Goal: Task Accomplishment & Management: Manage account settings

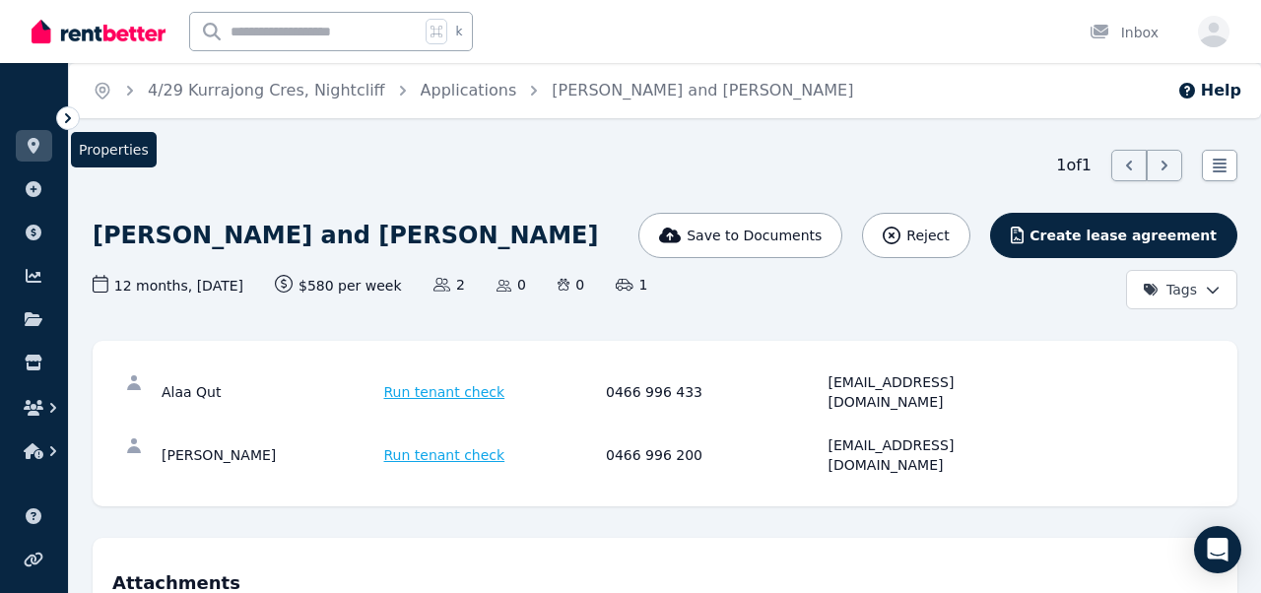
click at [24, 138] on icon at bounding box center [34, 146] width 20 height 16
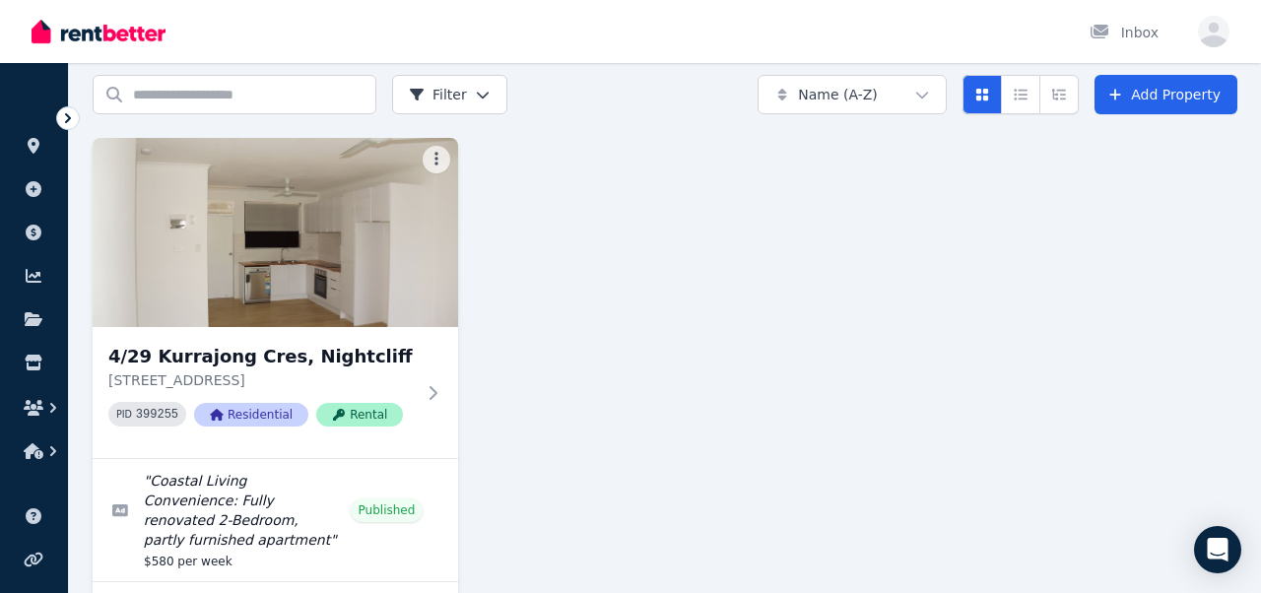
scroll to position [79, 0]
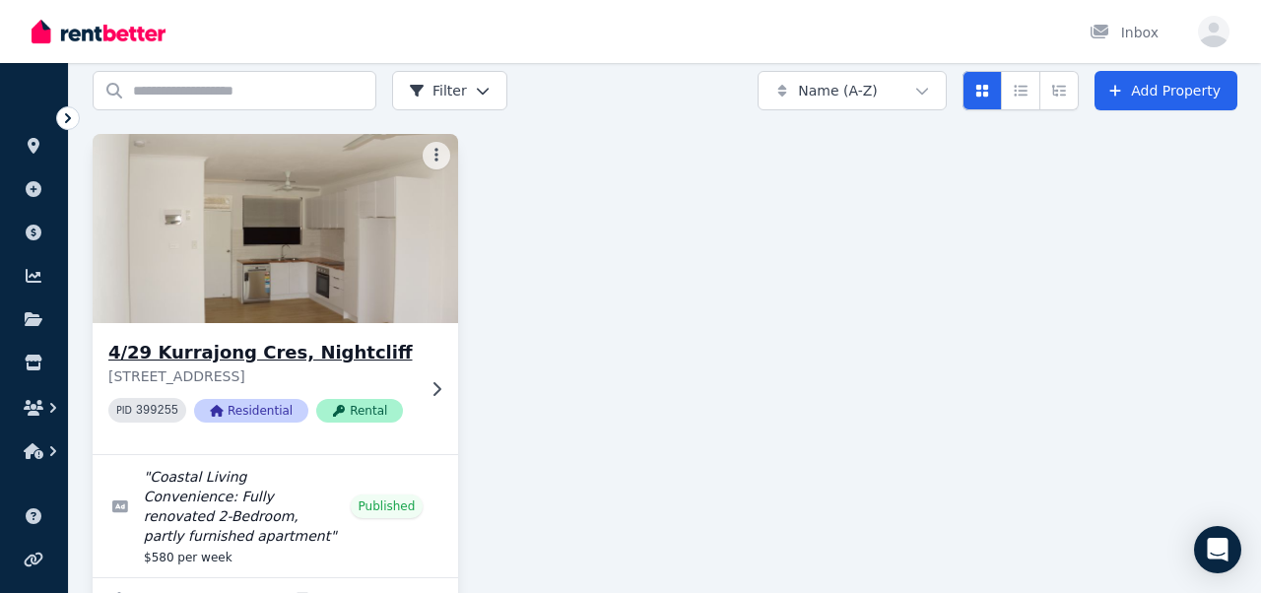
click at [225, 274] on img at bounding box center [276, 228] width 384 height 199
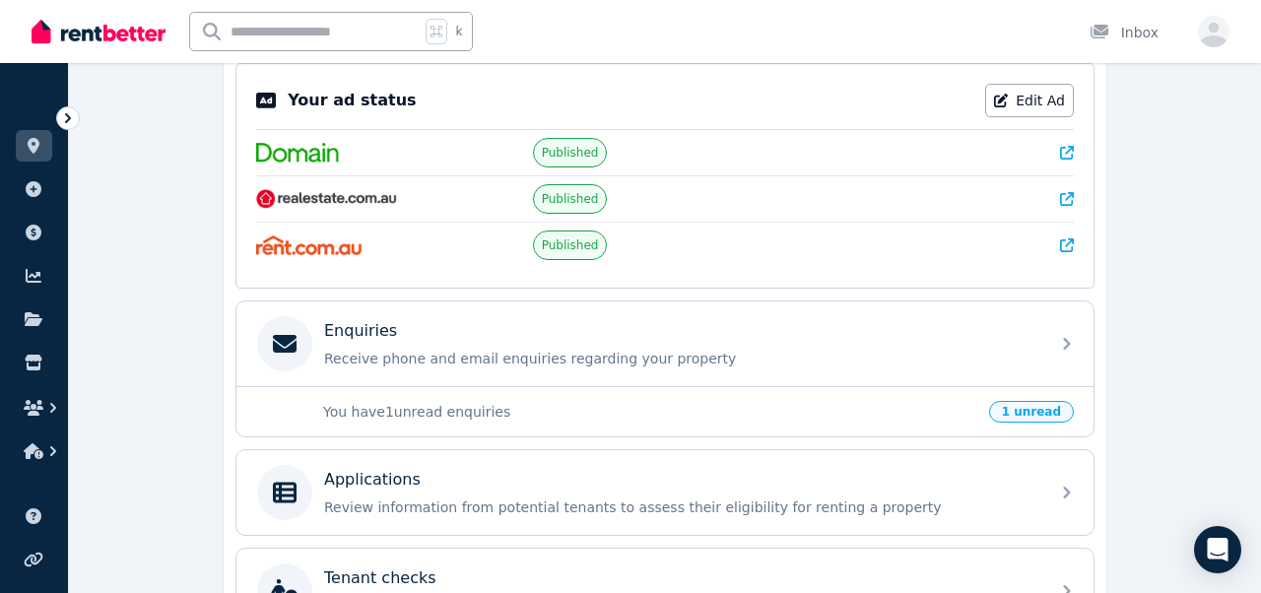
scroll to position [414, 0]
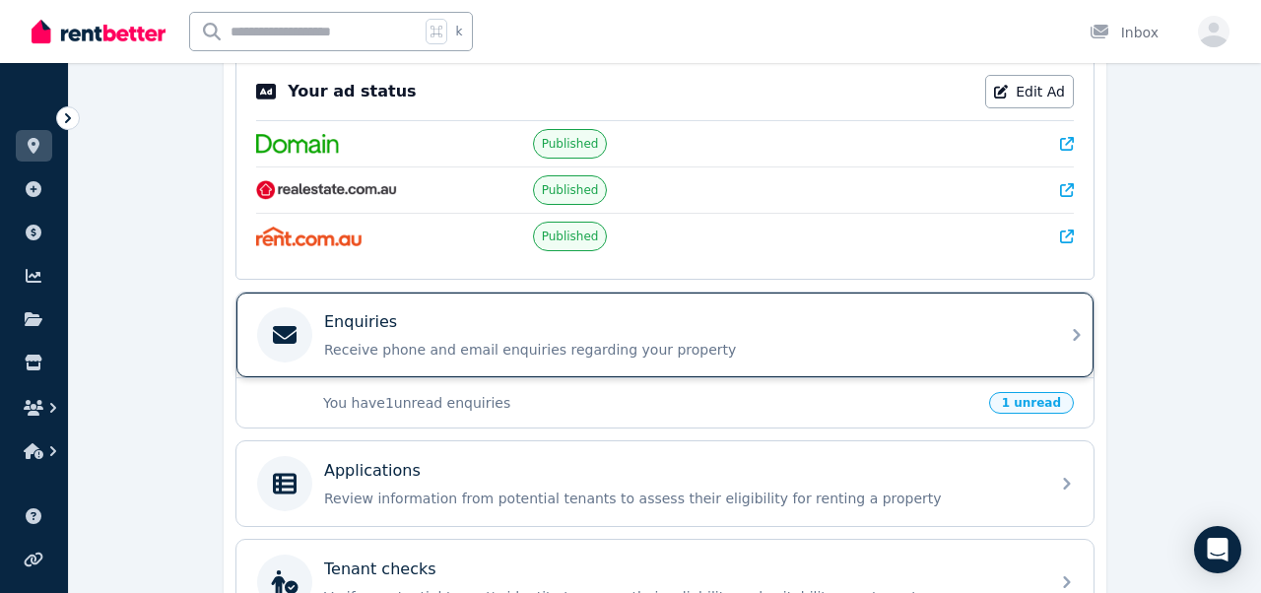
click at [456, 358] on p "Receive phone and email enquiries regarding your property" at bounding box center [680, 350] width 713 height 20
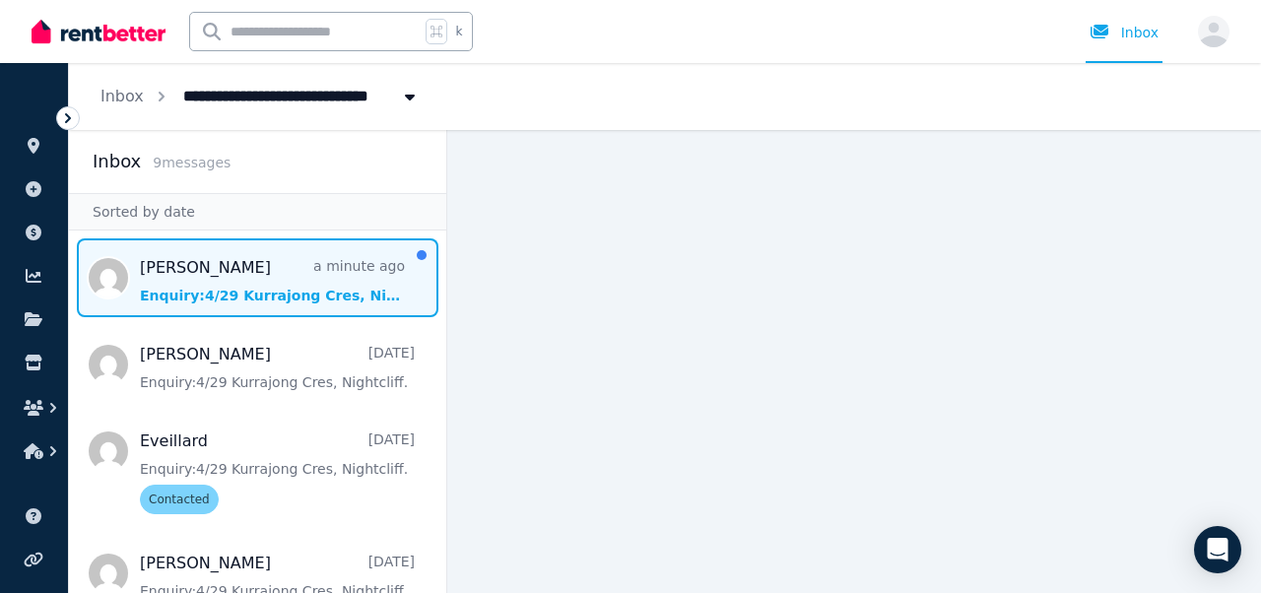
click at [161, 270] on span "Message list" at bounding box center [257, 277] width 377 height 79
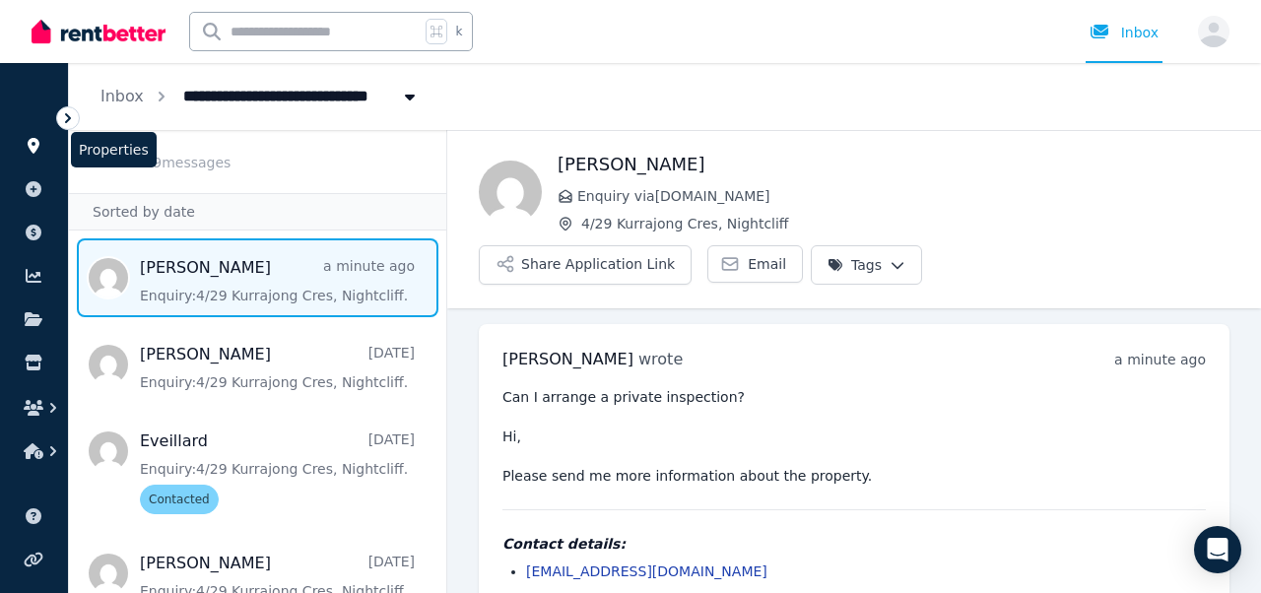
click at [42, 147] on icon at bounding box center [34, 146] width 20 height 16
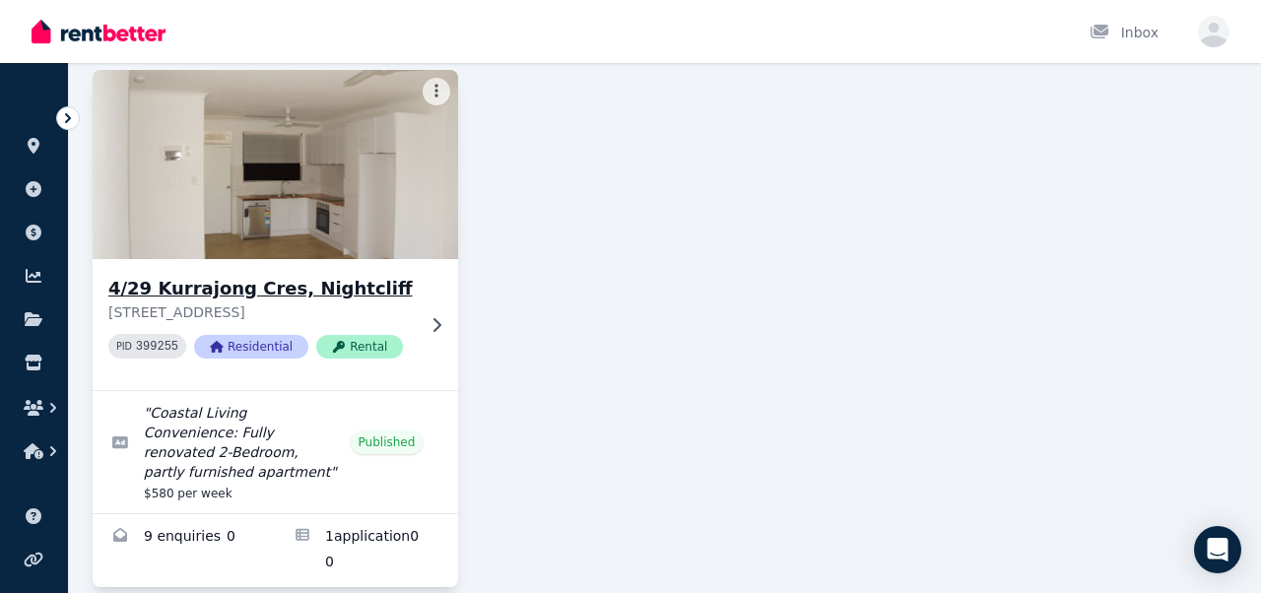
scroll to position [153, 0]
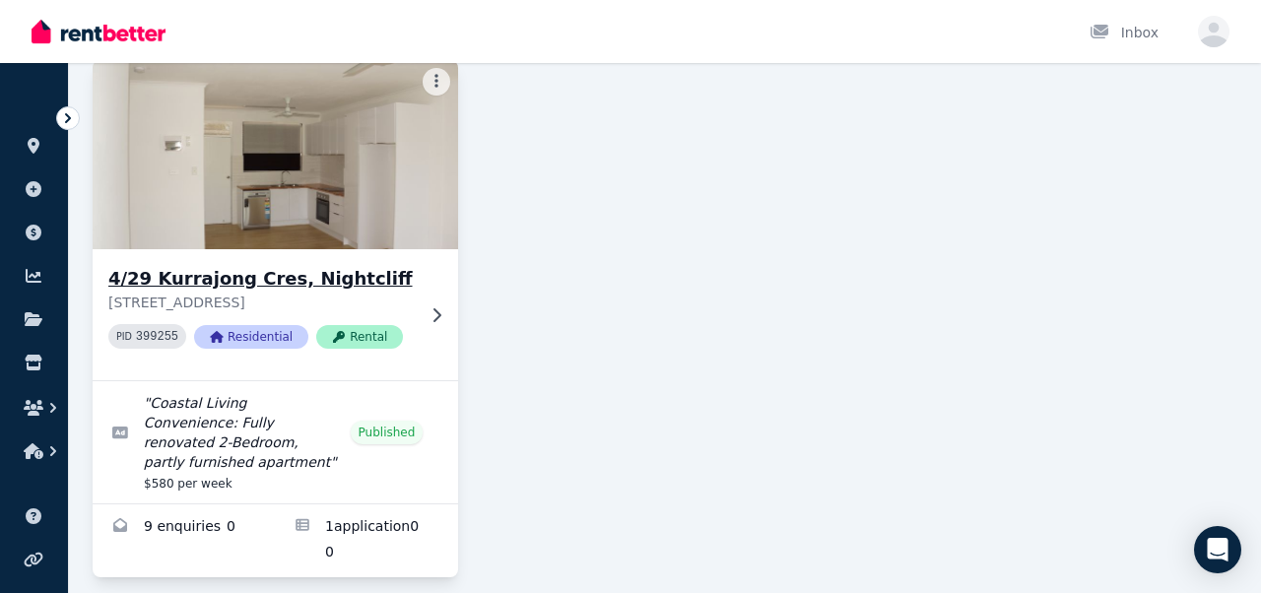
click at [195, 190] on img at bounding box center [276, 154] width 384 height 199
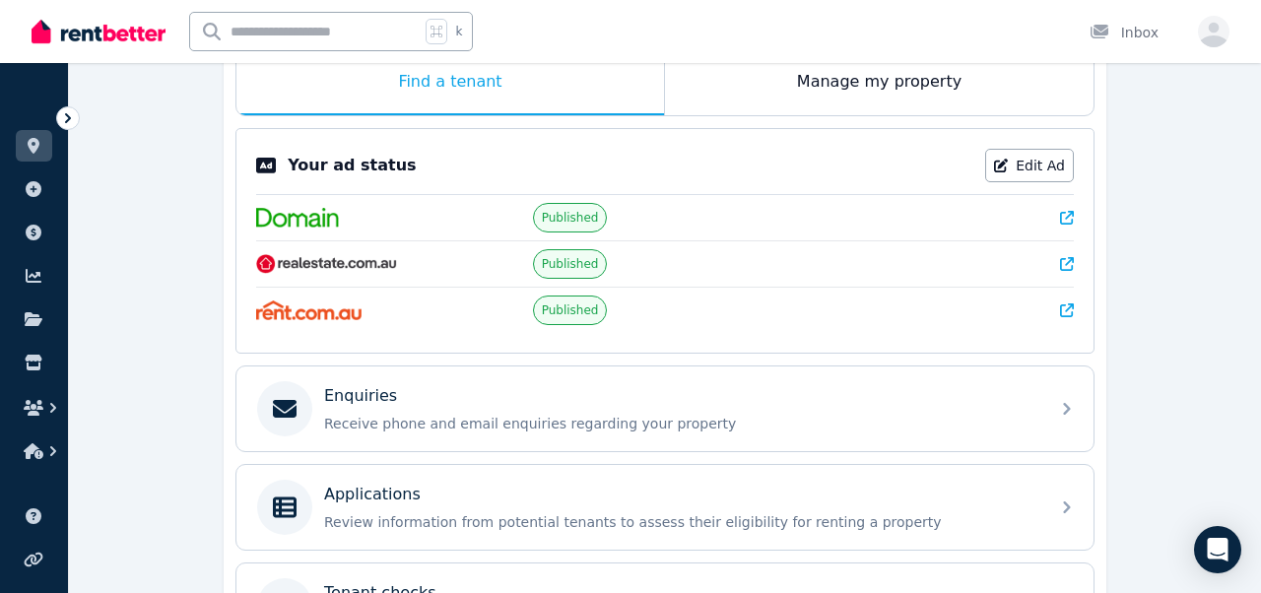
scroll to position [342, 0]
click at [466, 497] on div "Applications" at bounding box center [680, 493] width 713 height 24
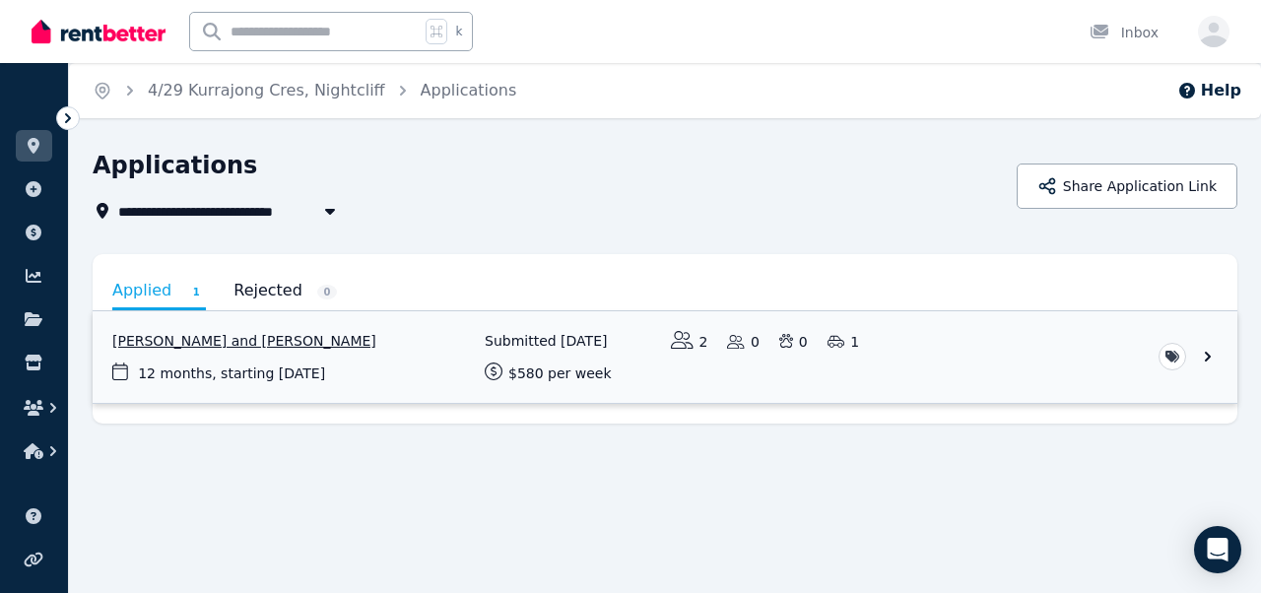
click at [1005, 378] on link "View application: Alaa Qut and Aya Arafeh" at bounding box center [665, 357] width 1145 height 92
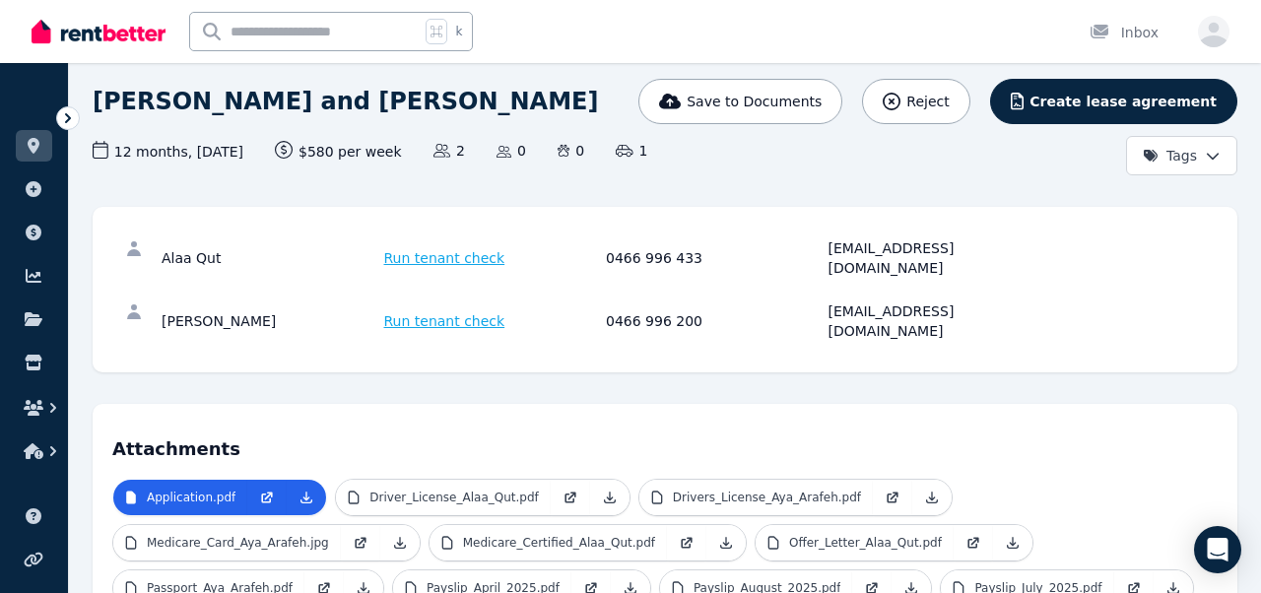
scroll to position [141, 0]
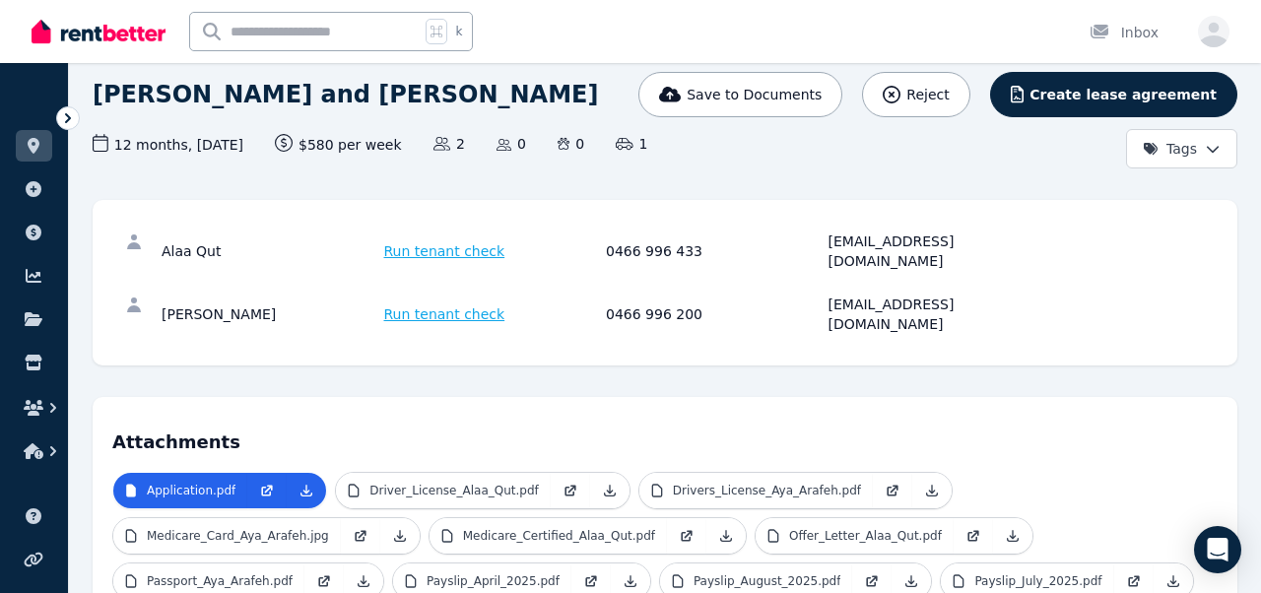
click at [76, 115] on icon at bounding box center [68, 118] width 20 height 20
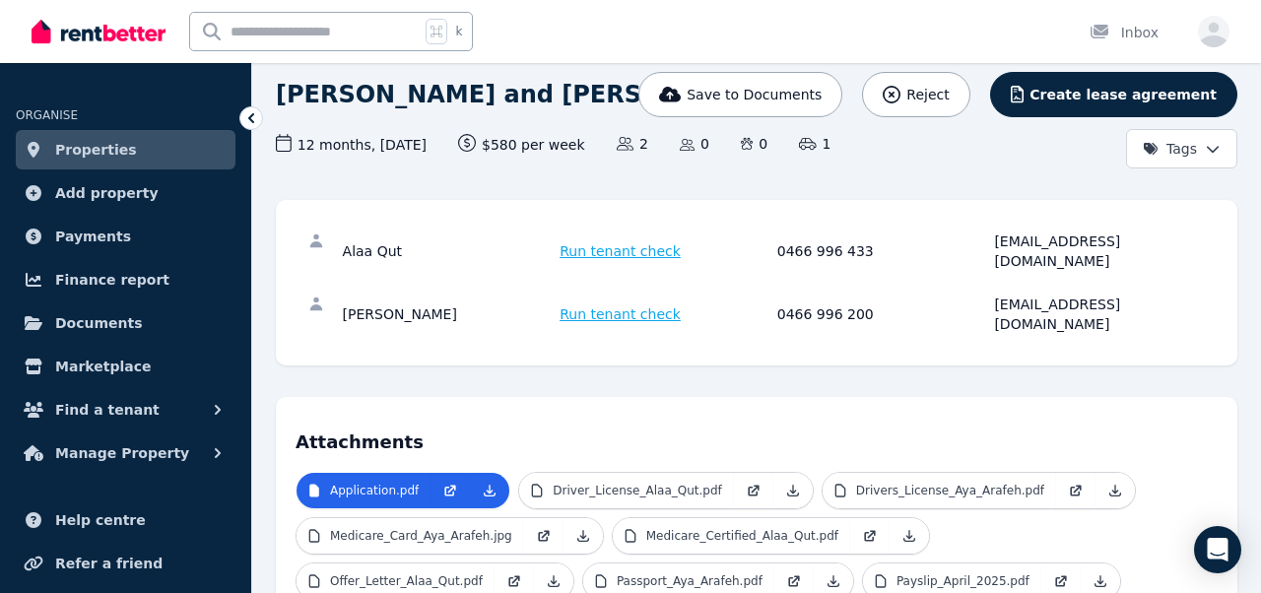
click at [95, 149] on span "Properties" at bounding box center [96, 150] width 82 height 24
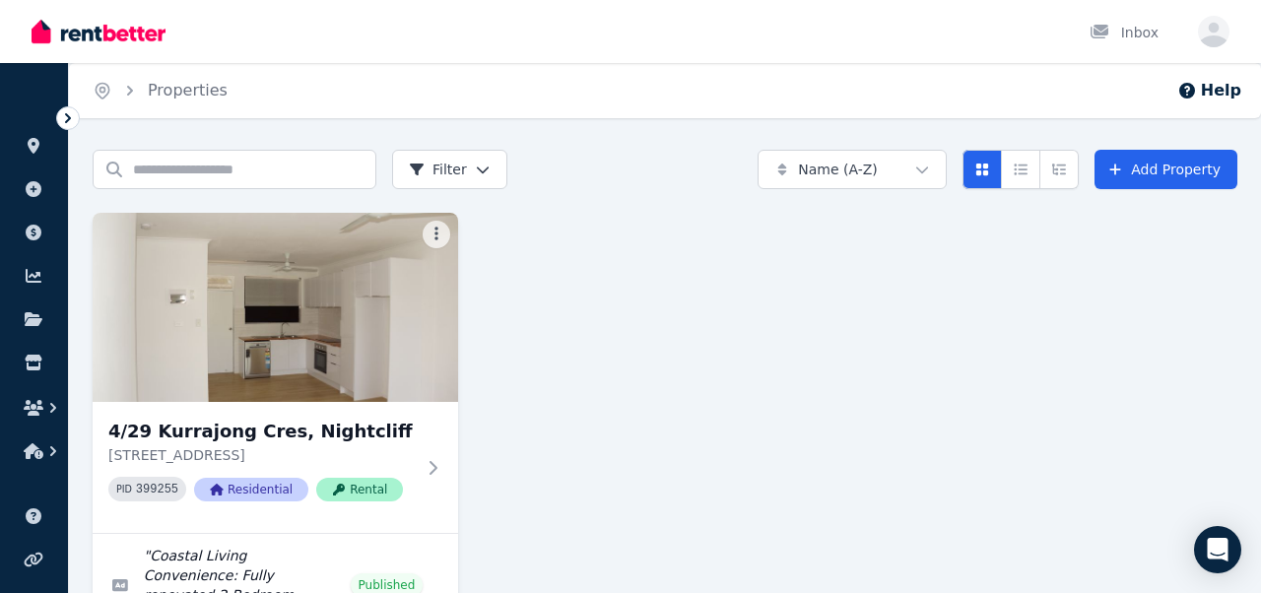
click at [273, 304] on img at bounding box center [276, 307] width 366 height 189
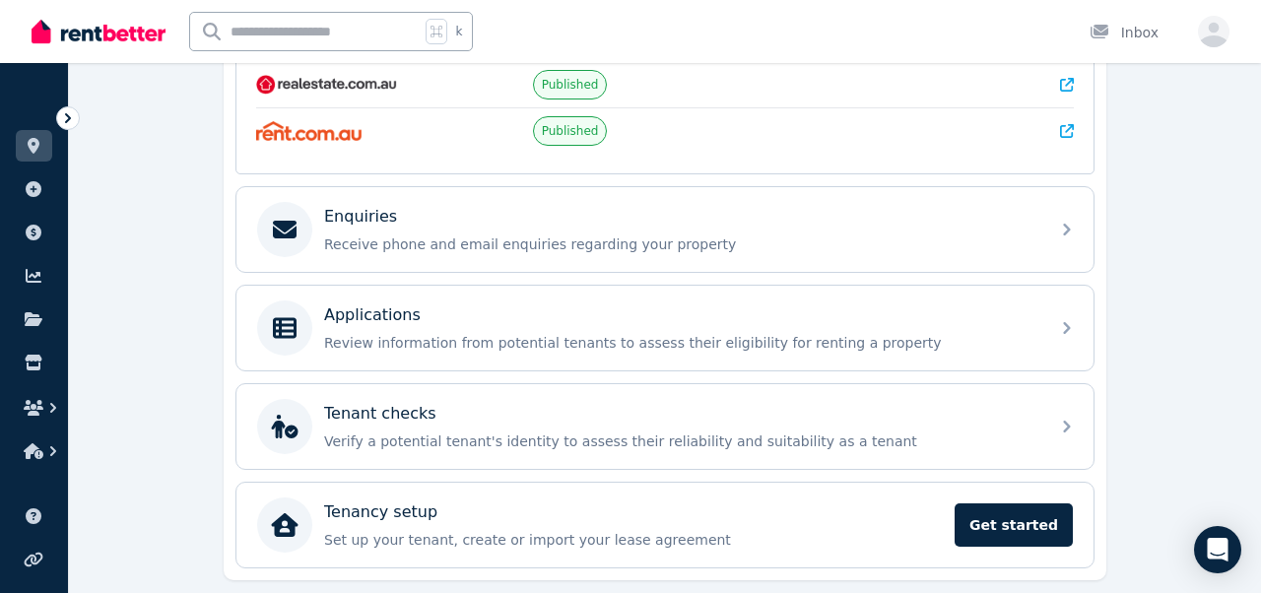
scroll to position [522, 0]
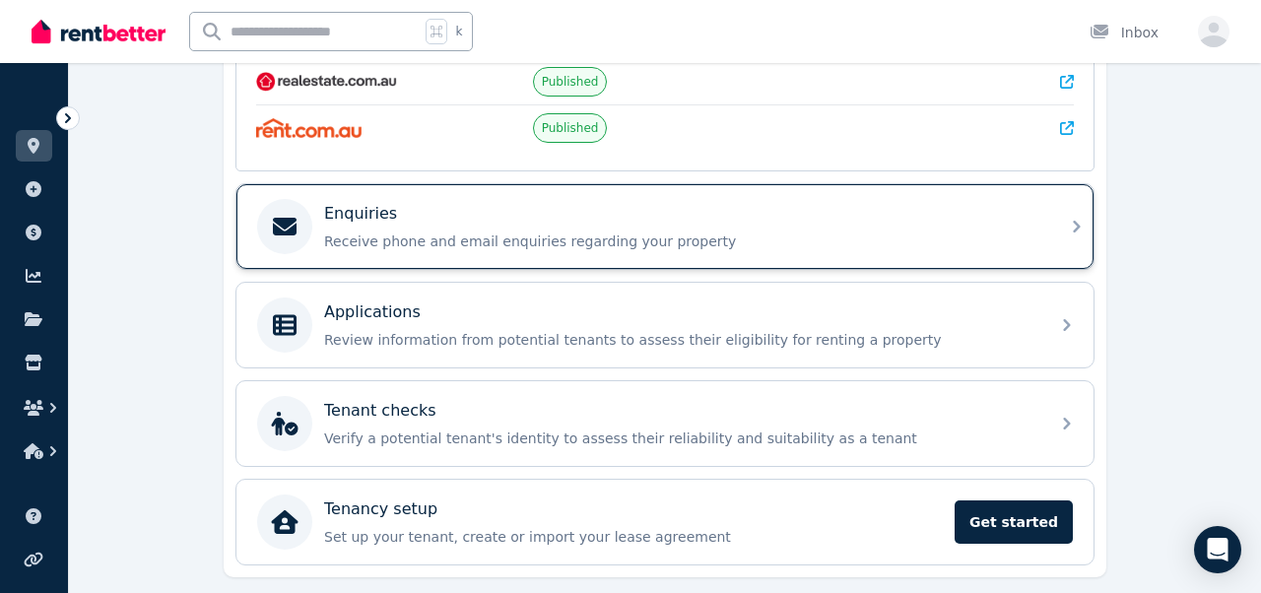
click at [377, 241] on p "Receive phone and email enquiries regarding your property" at bounding box center [680, 242] width 713 height 20
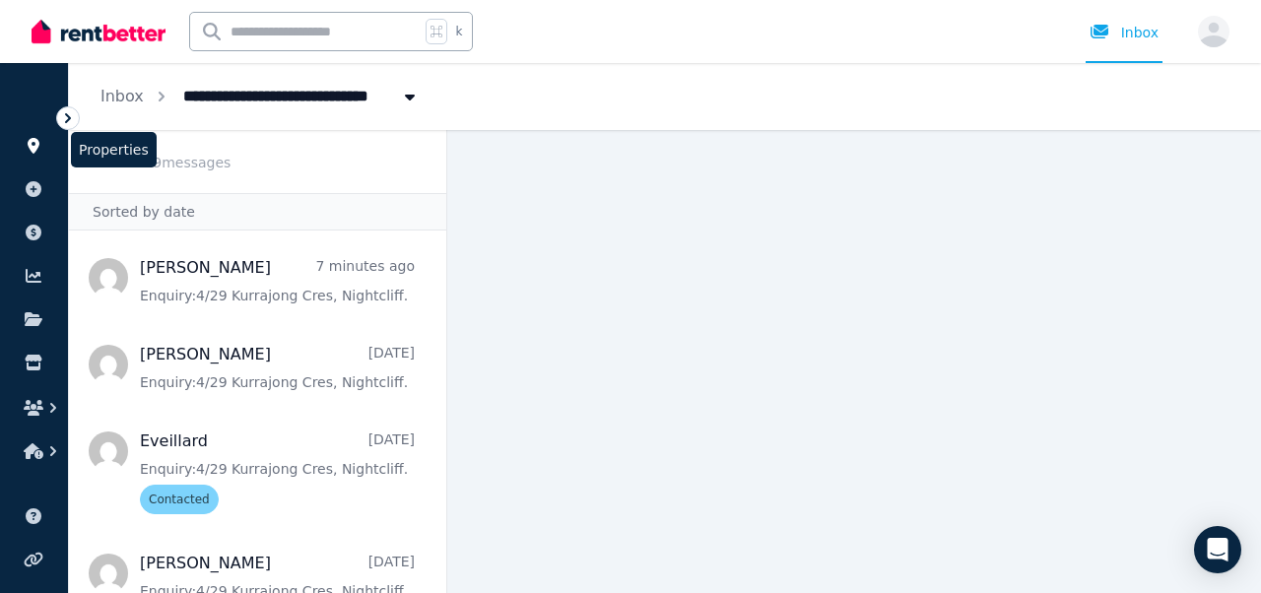
click at [24, 156] on link at bounding box center [34, 146] width 36 height 32
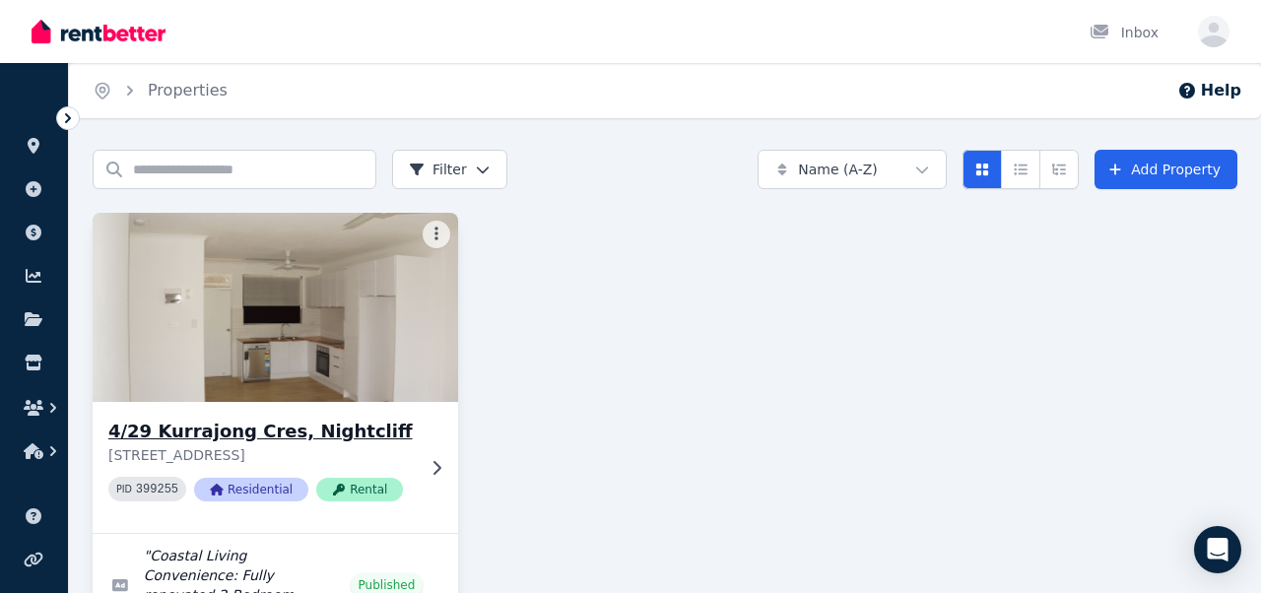
click at [296, 346] on img at bounding box center [276, 307] width 384 height 199
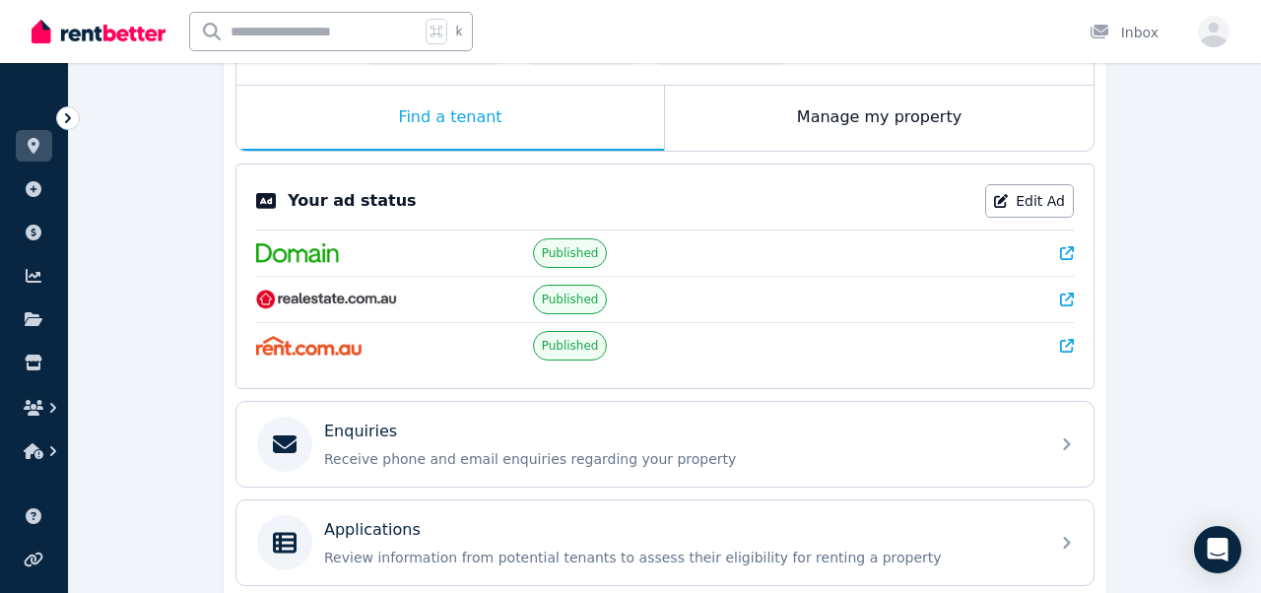
scroll to position [308, 0]
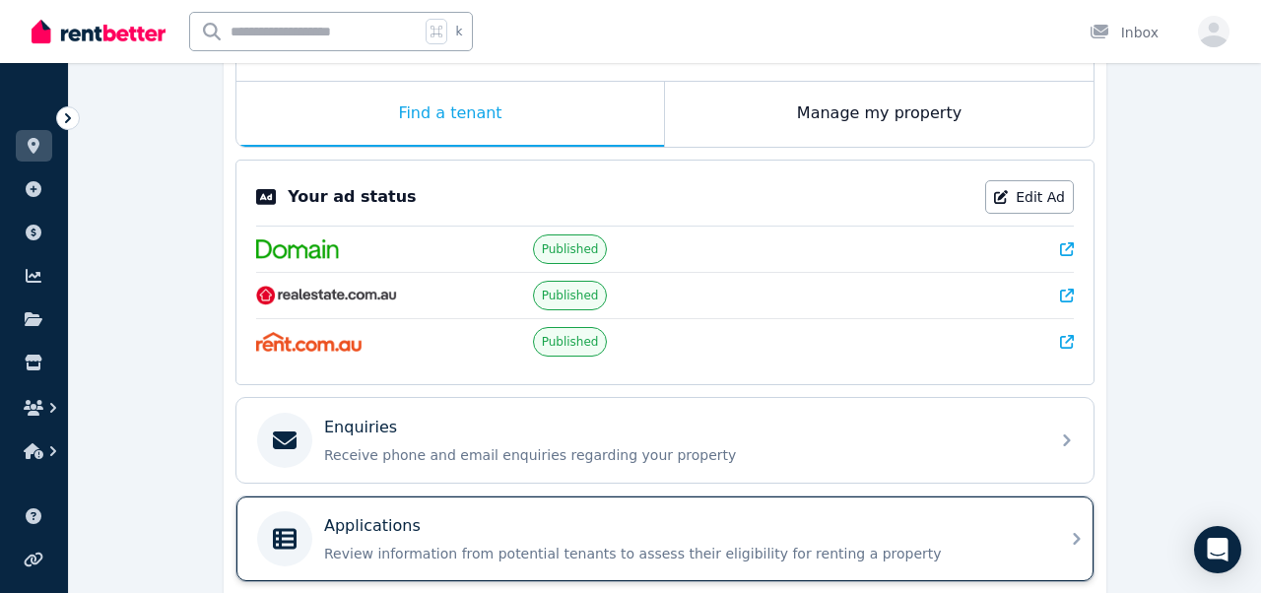
click at [461, 546] on p "Review information from potential tenants to assess their eligibility for renti…" at bounding box center [680, 554] width 713 height 20
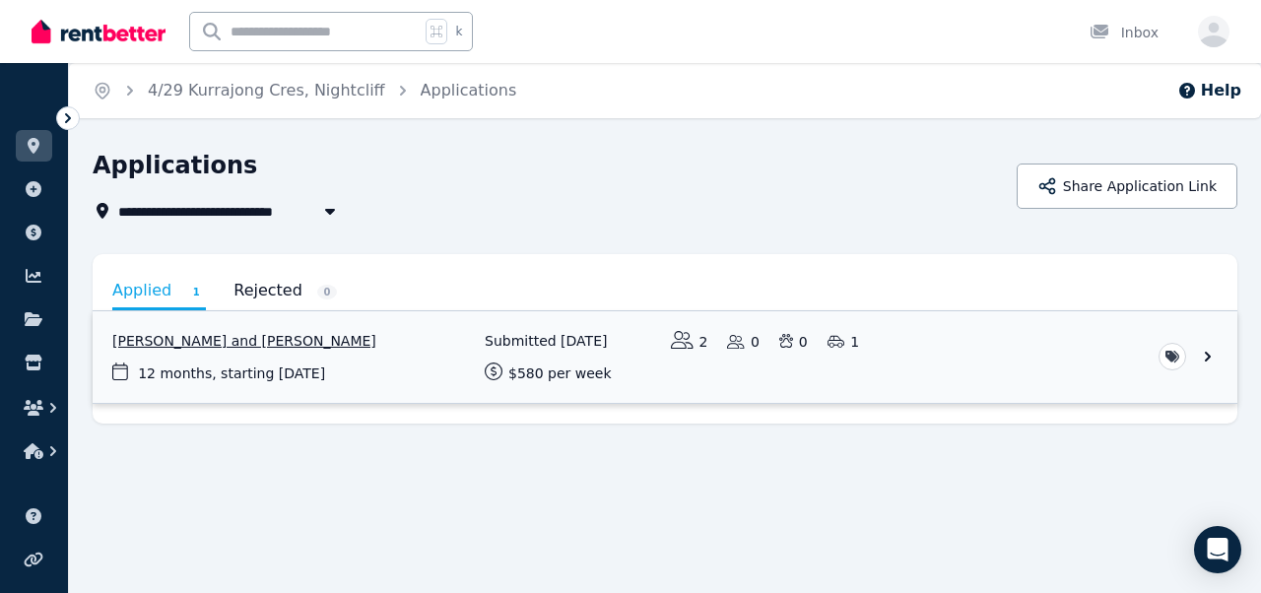
click at [413, 378] on link "View application: Alaa Qut and Aya Arafeh" at bounding box center [665, 357] width 1145 height 92
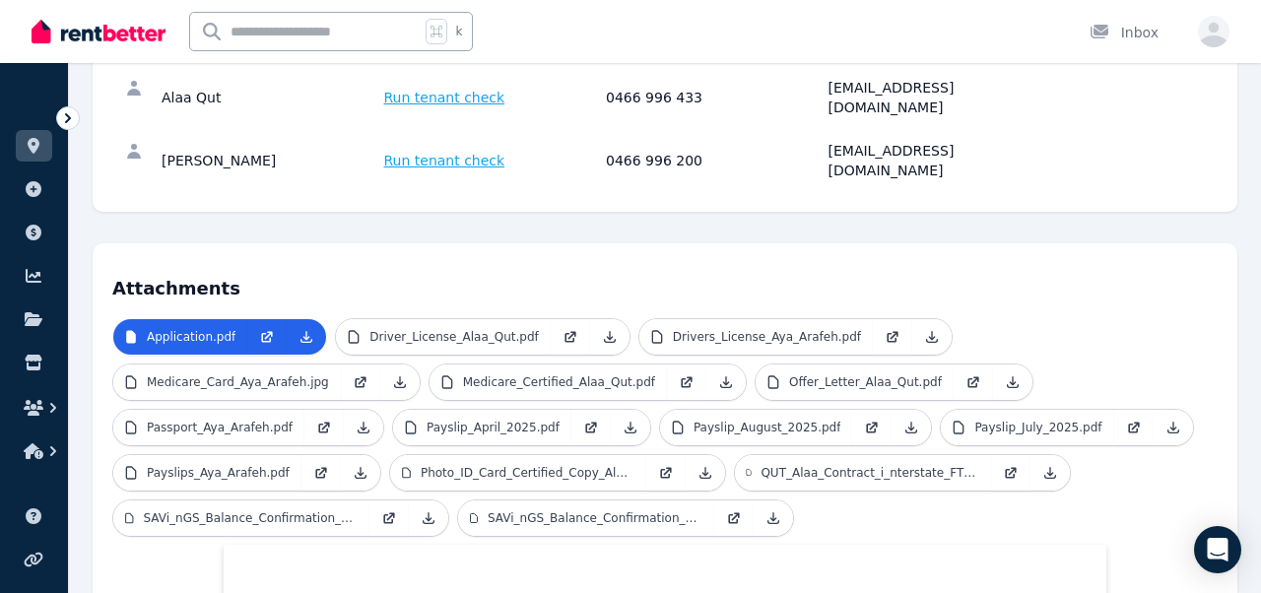
scroll to position [296, 0]
click at [829, 373] on p "Offer_Letter_Alaa_Qut.pdf" at bounding box center [865, 381] width 153 height 16
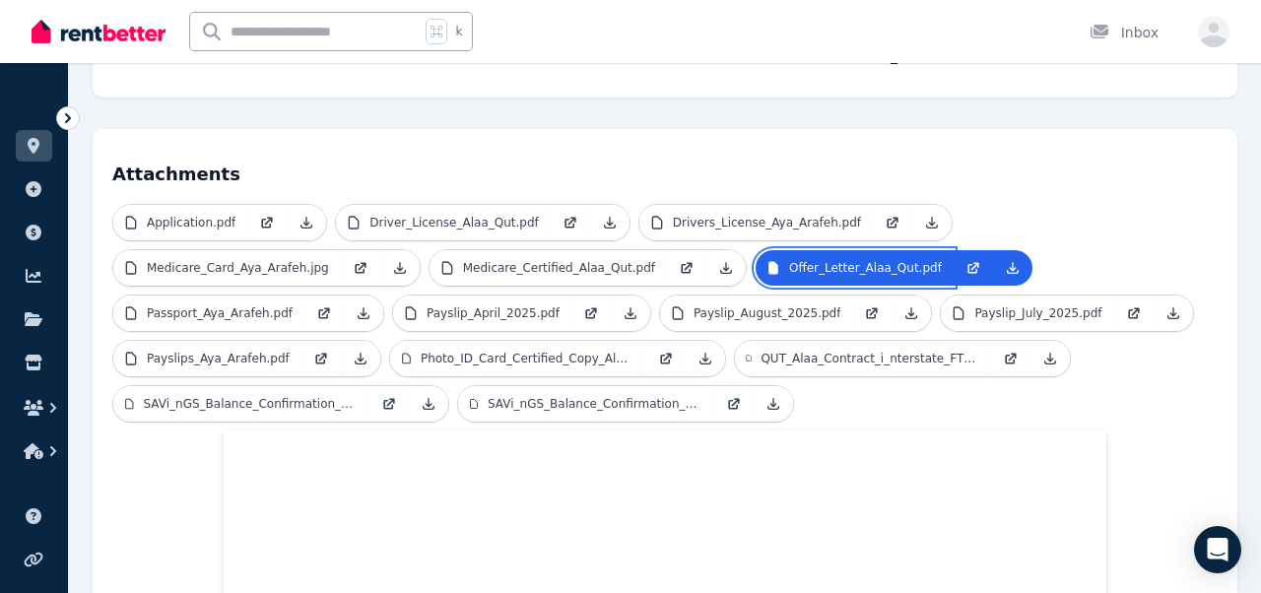
scroll to position [0, 0]
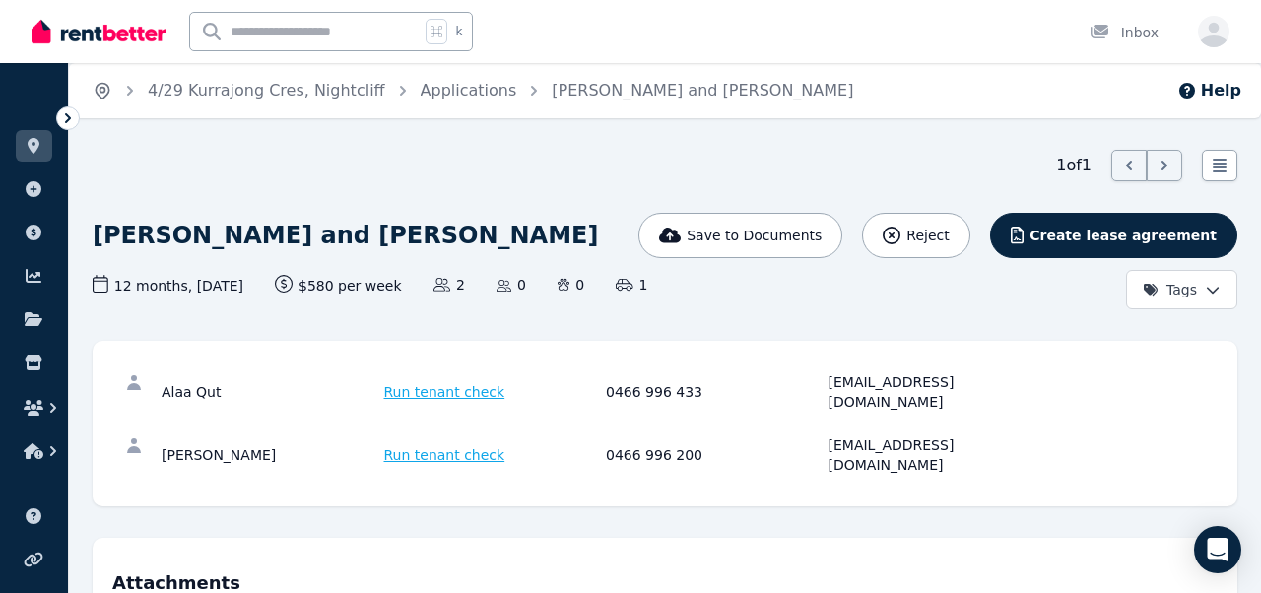
click at [97, 84] on icon "Breadcrumb" at bounding box center [103, 91] width 20 height 20
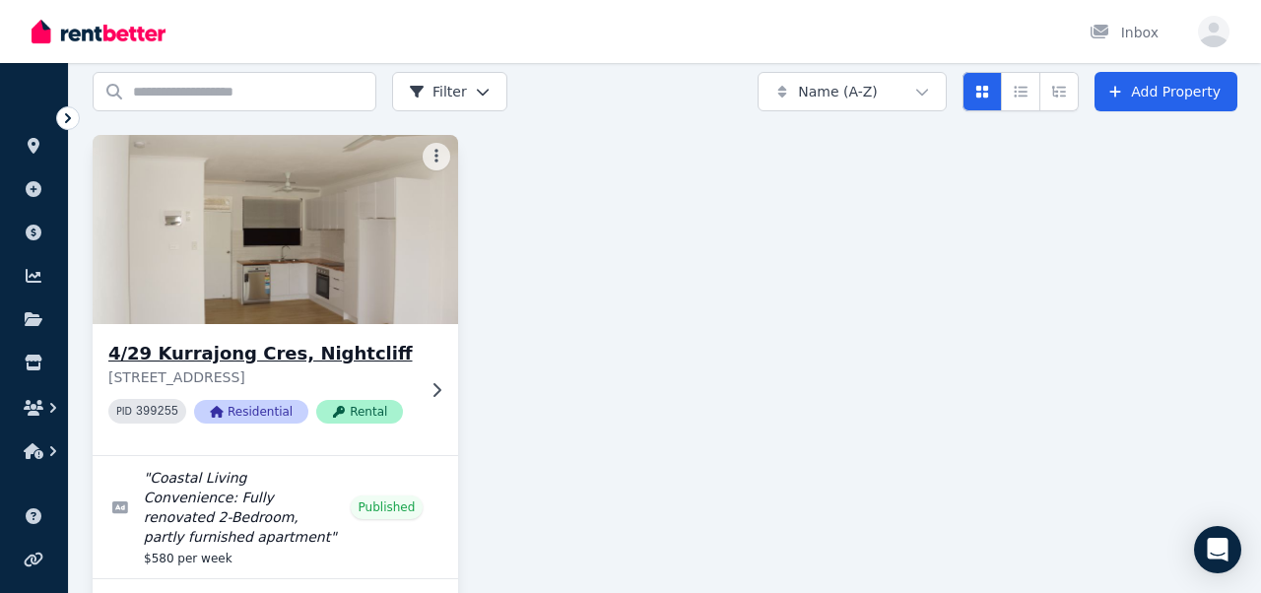
scroll to position [153, 0]
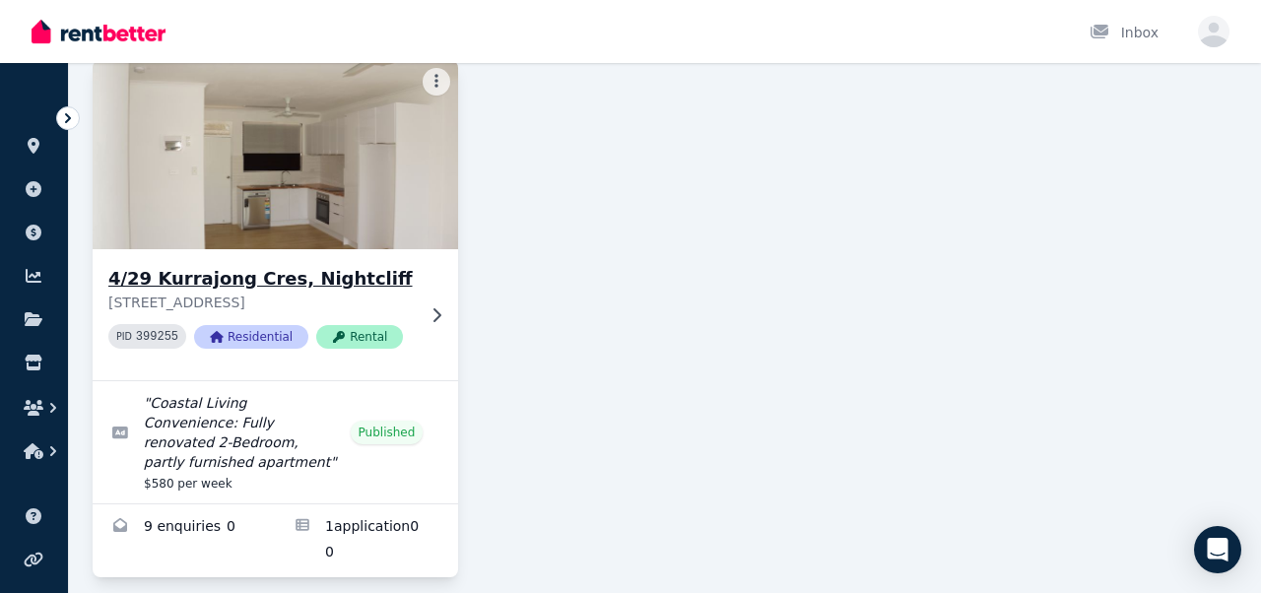
click at [336, 244] on img at bounding box center [276, 154] width 384 height 199
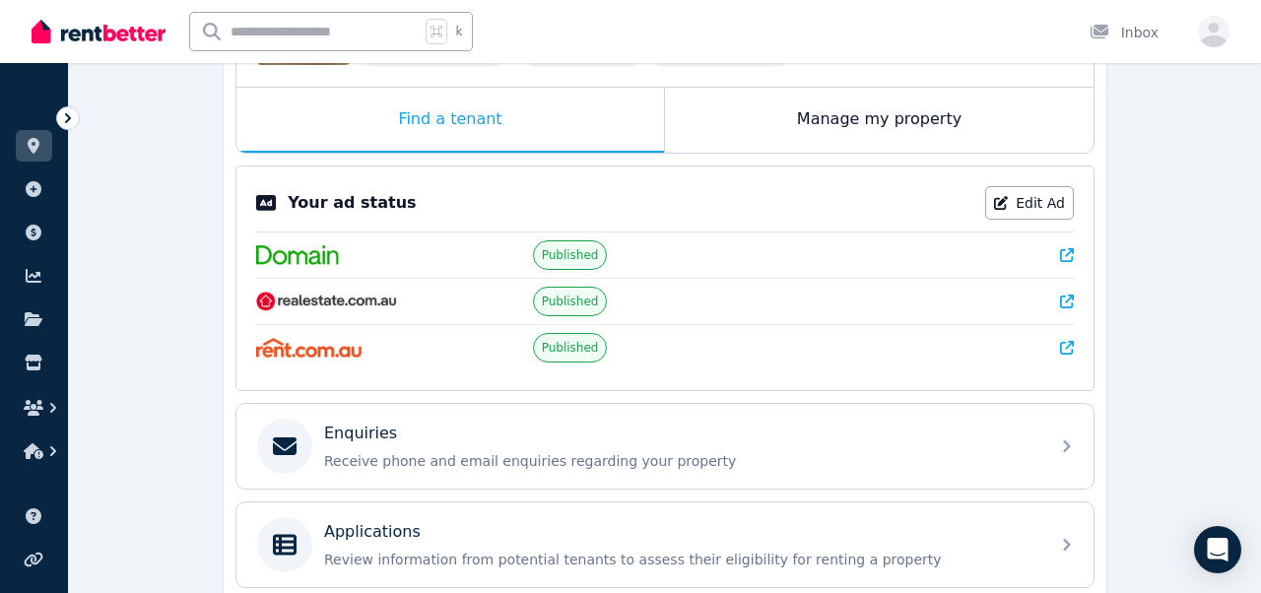
scroll to position [304, 0]
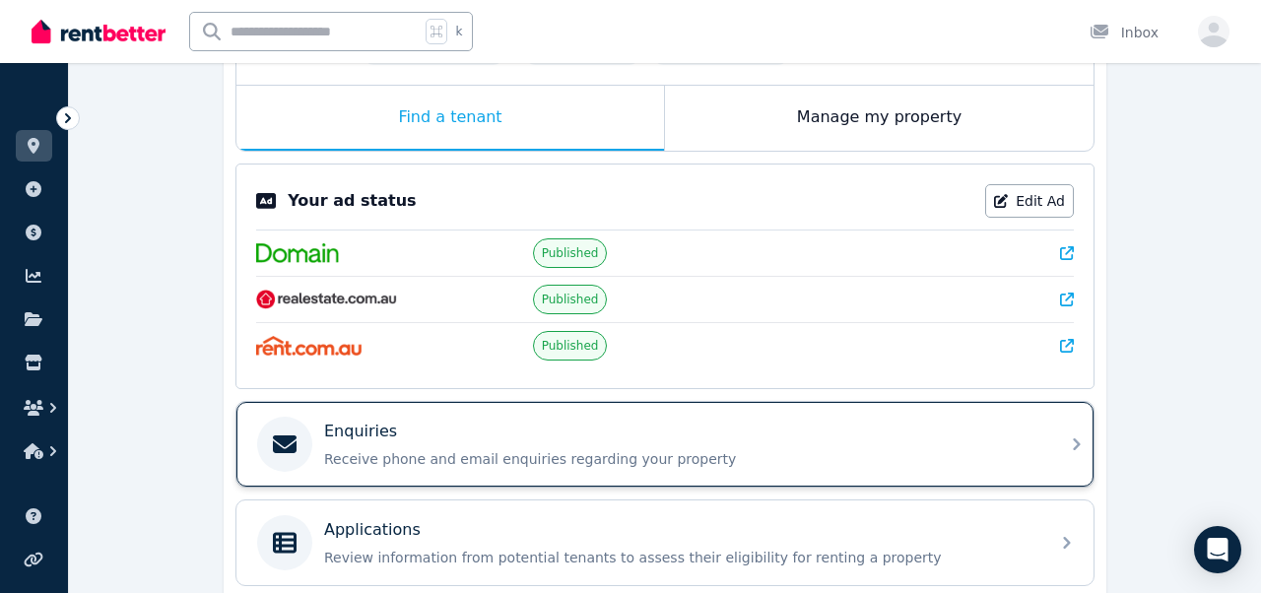
click at [423, 438] on div "Enquiries" at bounding box center [680, 432] width 713 height 24
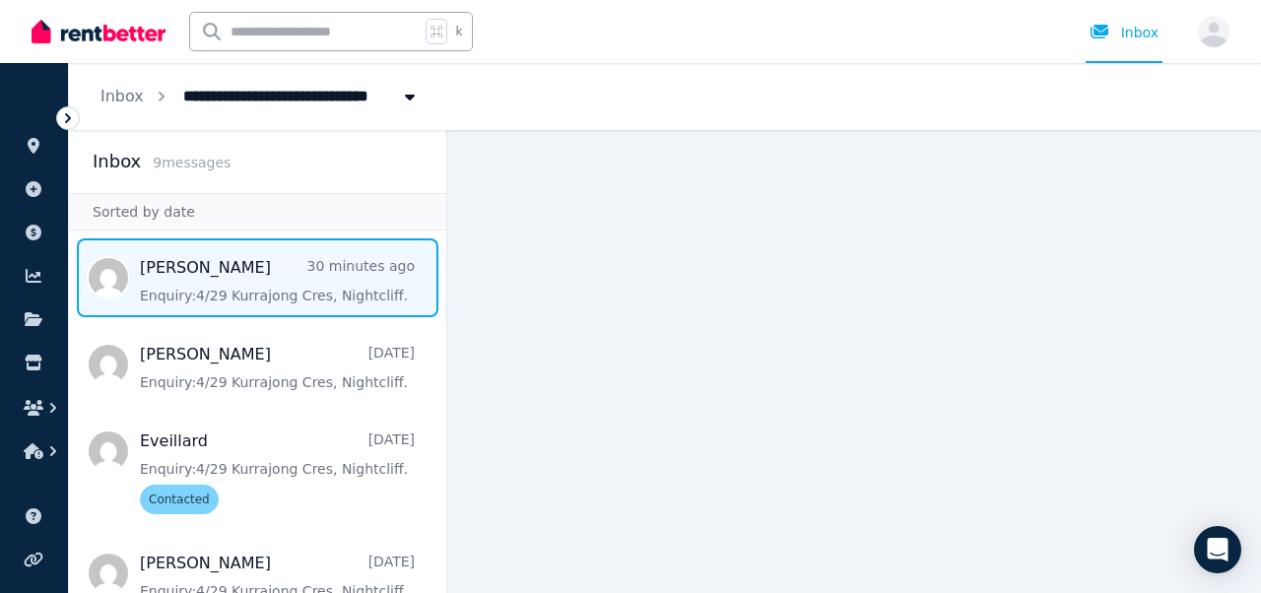
click at [280, 271] on span "Message list" at bounding box center [257, 277] width 377 height 79
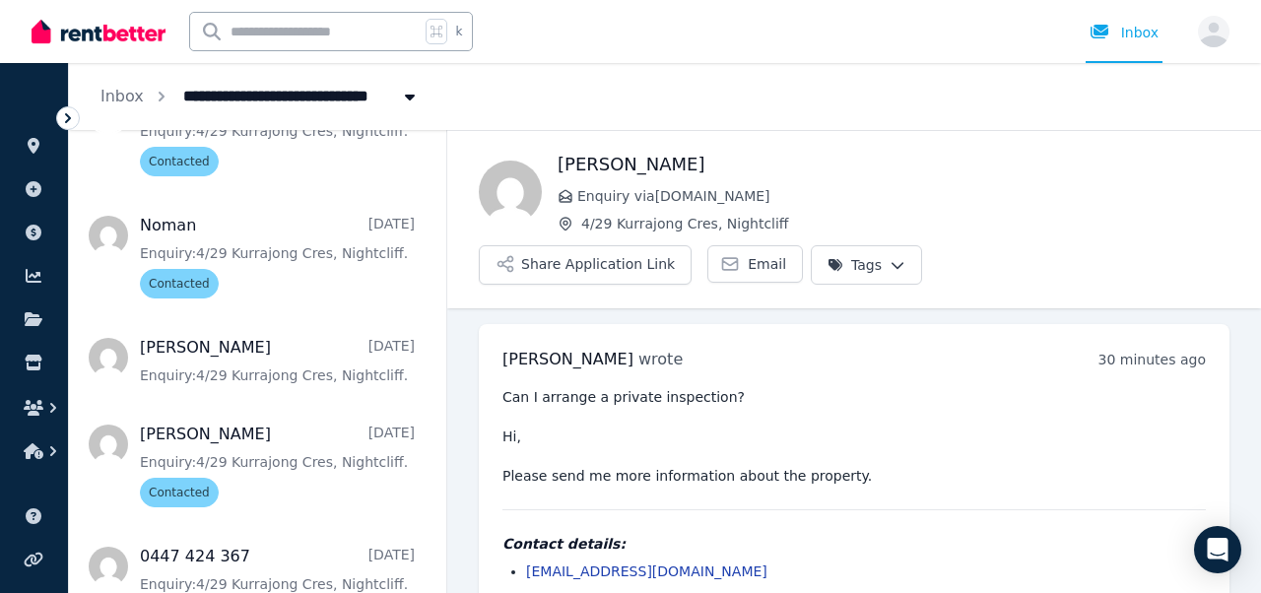
scroll to position [463, 0]
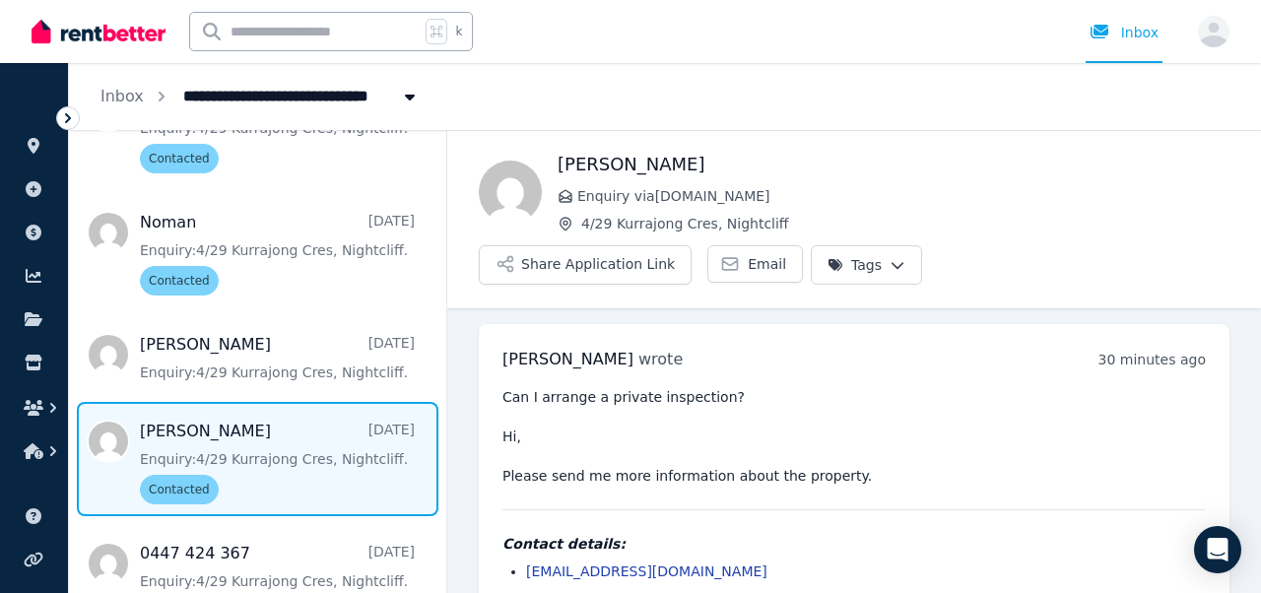
click at [273, 445] on span "Message list" at bounding box center [257, 459] width 377 height 114
drag, startPoint x: 701, startPoint y: 519, endPoint x: 525, endPoint y: 509, distance: 176.6
click at [525, 534] on div "Contact details: [EMAIL_ADDRESS][DOMAIN_NAME]" at bounding box center [853, 557] width 703 height 47
copy link "[EMAIL_ADDRESS][DOMAIN_NAME]"
